Goal: Transaction & Acquisition: Book appointment/travel/reservation

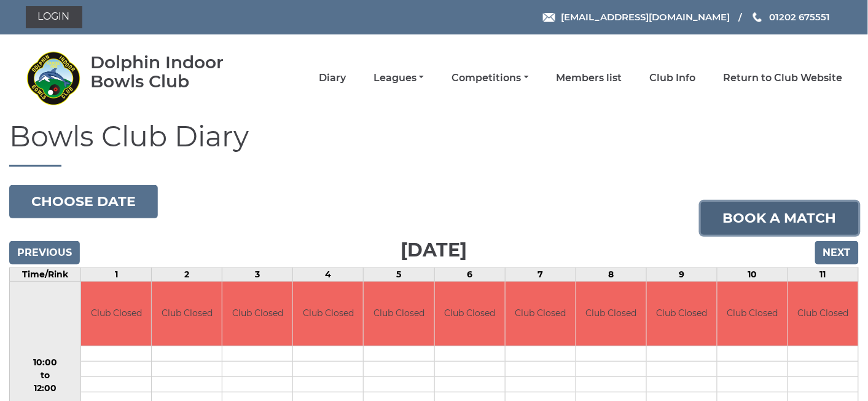
click at [766, 216] on link "Book a match" at bounding box center [780, 217] width 158 height 33
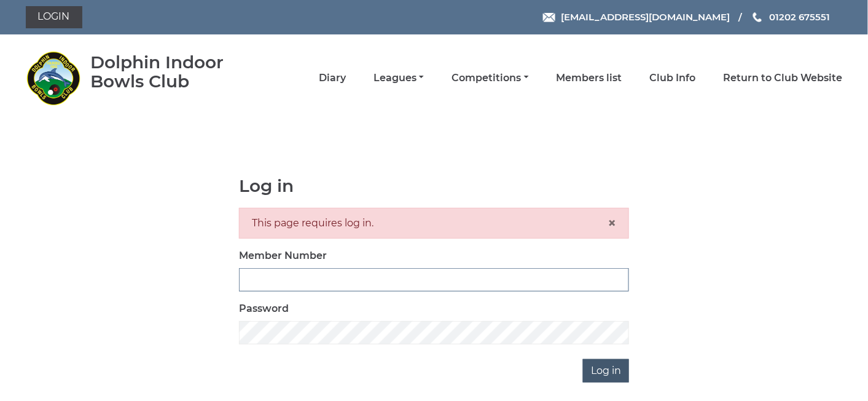
type input "3545"
click at [612, 365] on input "Log in" at bounding box center [606, 370] width 46 height 23
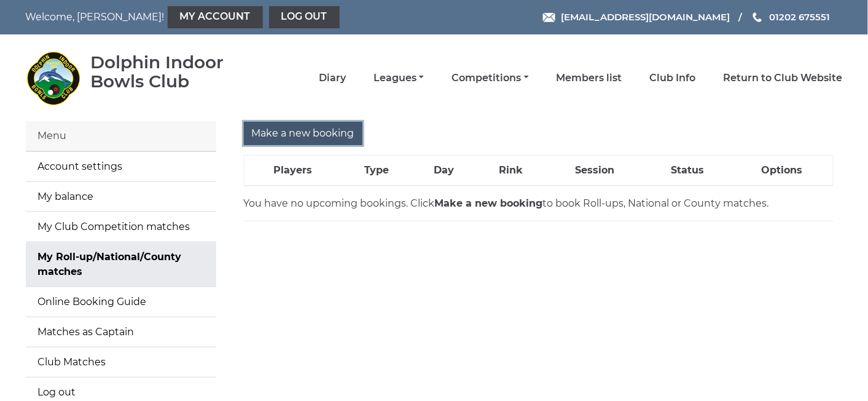
click at [270, 130] on input "Make a new booking" at bounding box center [303, 133] width 119 height 23
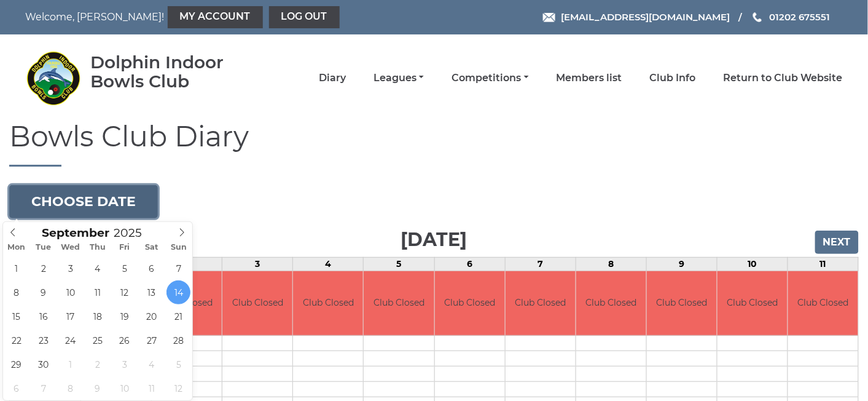
click at [115, 198] on button "Choose date" at bounding box center [83, 201] width 149 height 33
type input "2025-09-17"
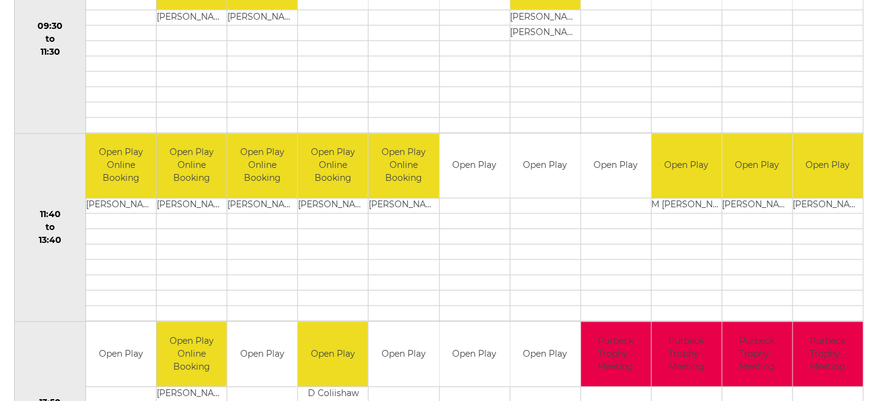
scroll to position [517, 0]
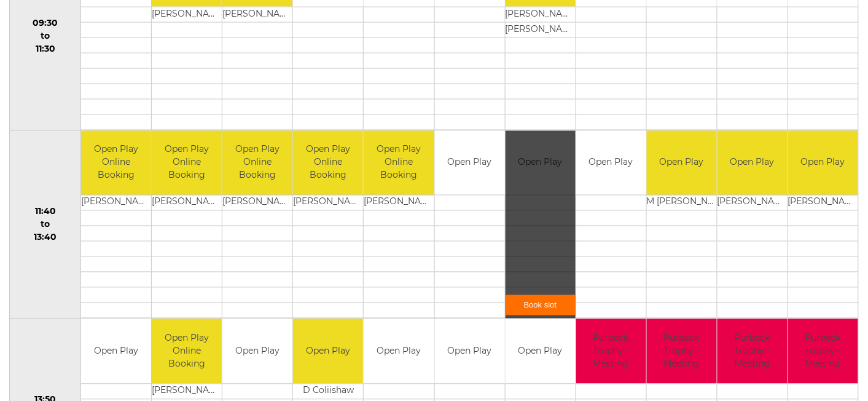
click at [539, 297] on link "Book slot" at bounding box center [541, 305] width 70 height 20
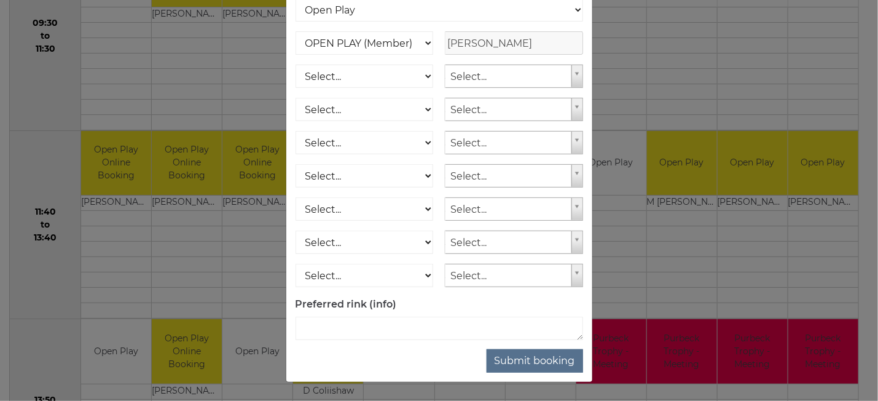
scroll to position [169, 0]
click at [510, 355] on button "Submit booking" at bounding box center [535, 360] width 96 height 23
